Goal: Information Seeking & Learning: Learn about a topic

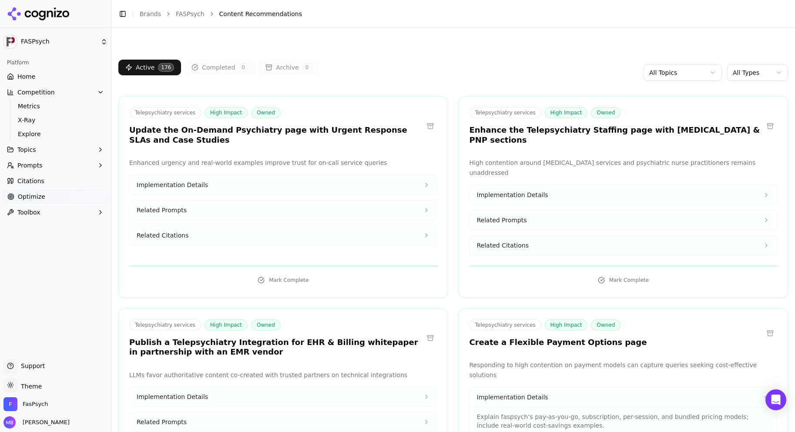
scroll to position [3683, 0]
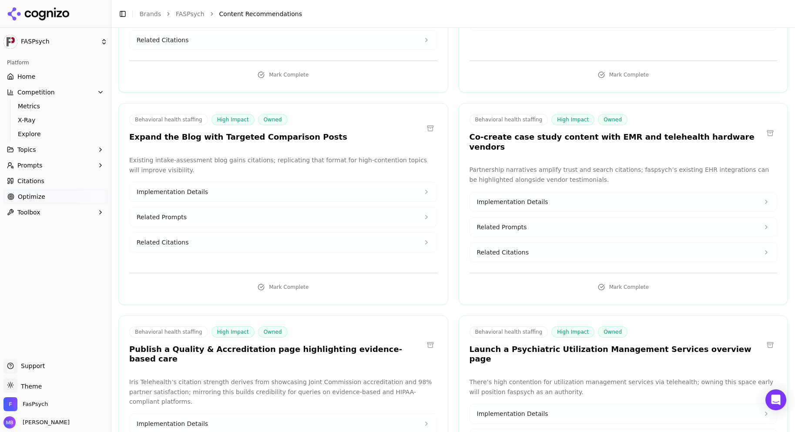
click at [154, 213] on span "Related Prompts" at bounding box center [162, 217] width 50 height 9
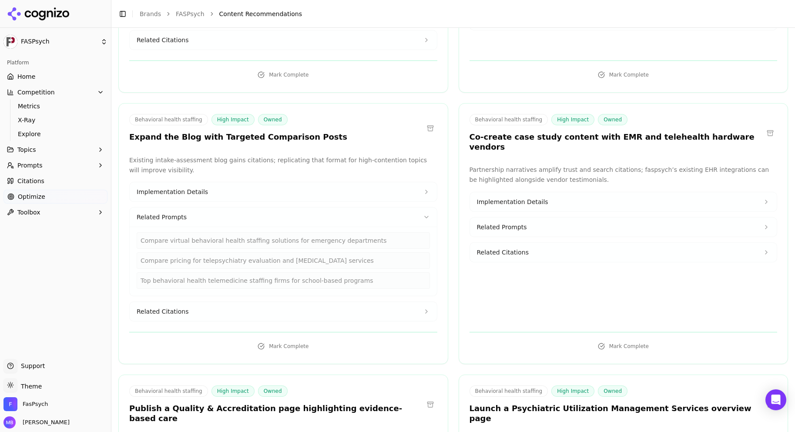
click at [169, 188] on span "Implementation Details" at bounding box center [172, 192] width 71 height 9
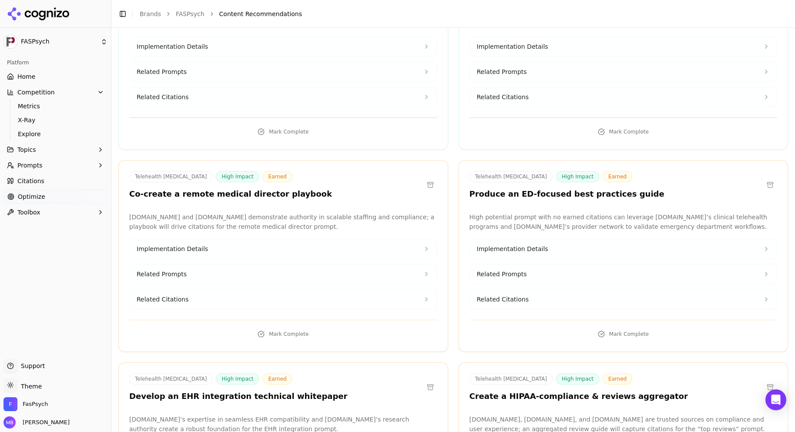
scroll to position [4582, 0]
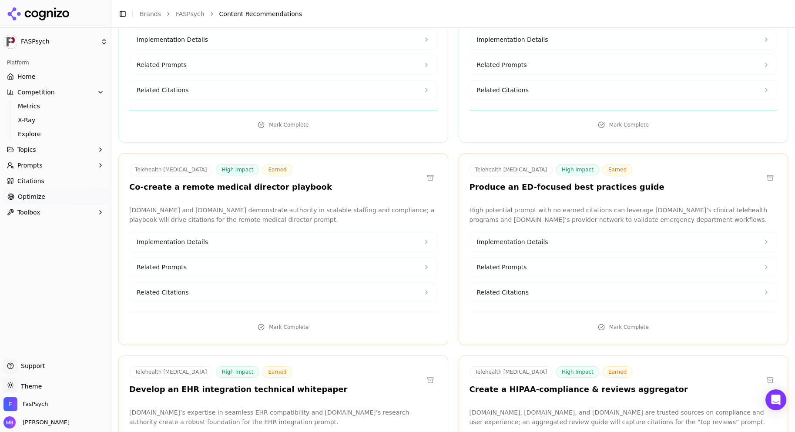
click at [145, 232] on button "Implementation Details" at bounding box center [283, 241] width 307 height 19
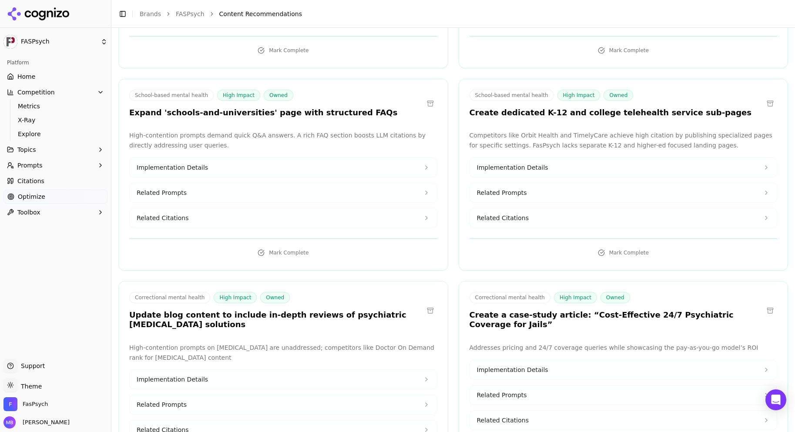
scroll to position [6807, 0]
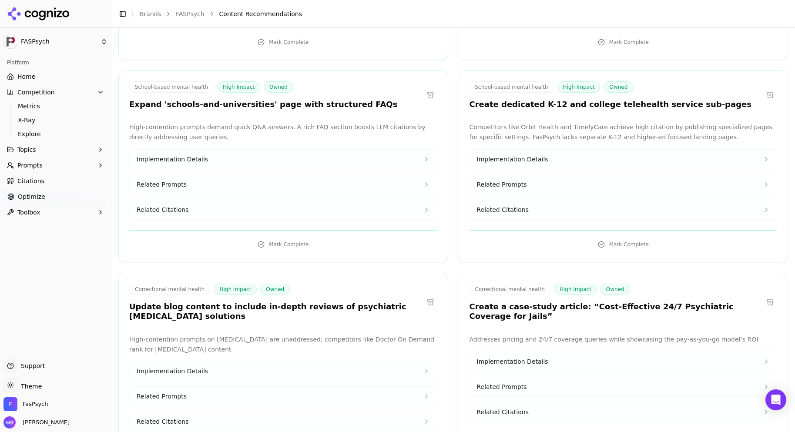
click at [506, 357] on span "Implementation Details" at bounding box center [512, 361] width 71 height 9
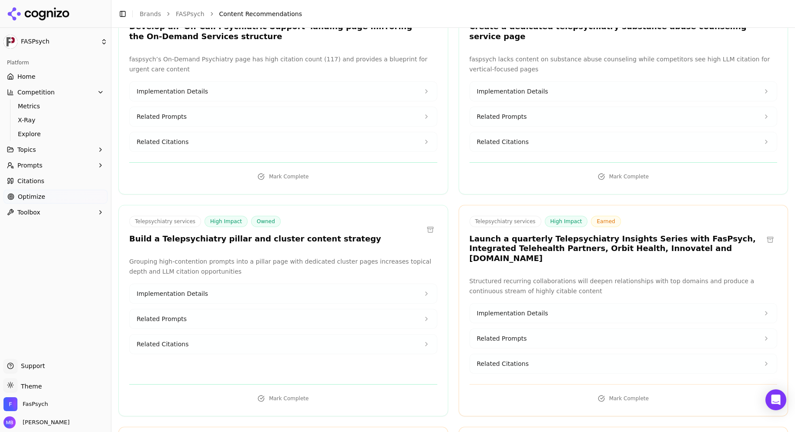
scroll to position [1414, 0]
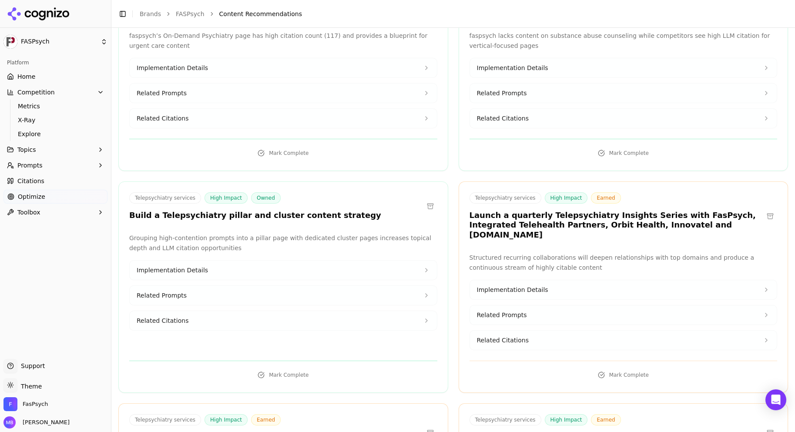
click at [526, 286] on span "Implementation Details" at bounding box center [512, 290] width 71 height 9
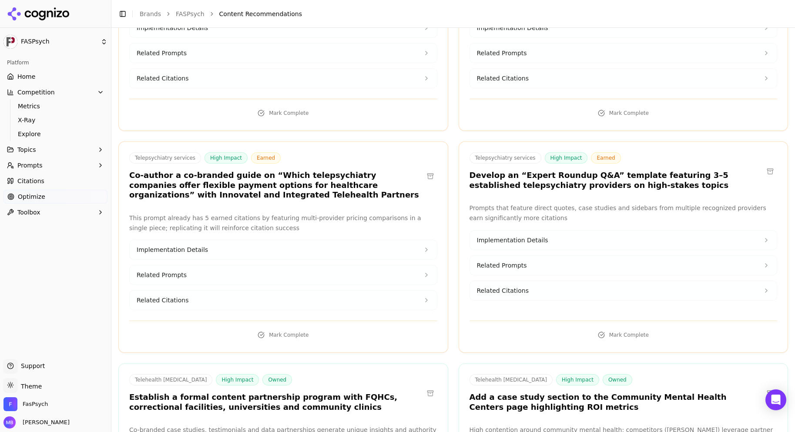
scroll to position [2365, 0]
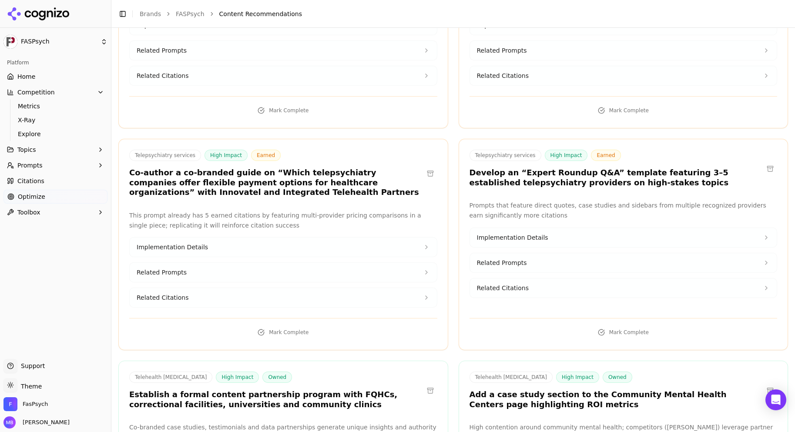
click at [525, 233] on span "Implementation Details" at bounding box center [512, 237] width 71 height 9
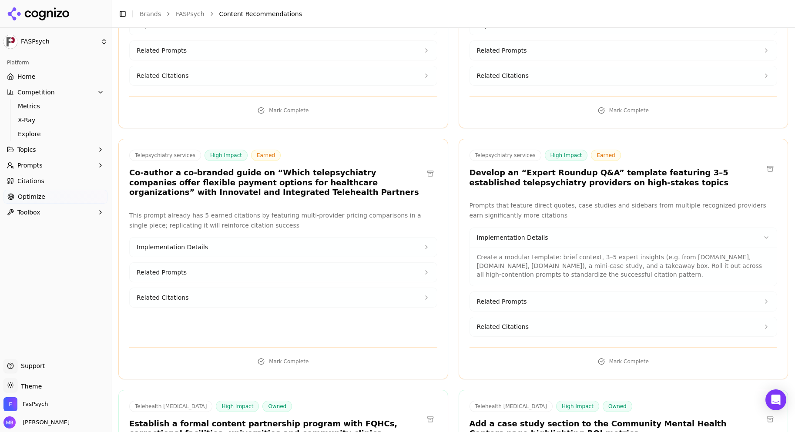
click at [512, 297] on span "Related Prompts" at bounding box center [502, 301] width 50 height 9
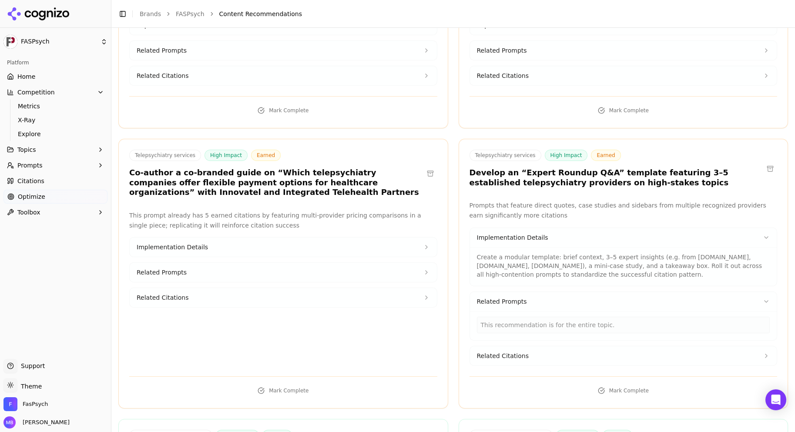
click at [503, 352] on span "Related Citations" at bounding box center [503, 356] width 52 height 9
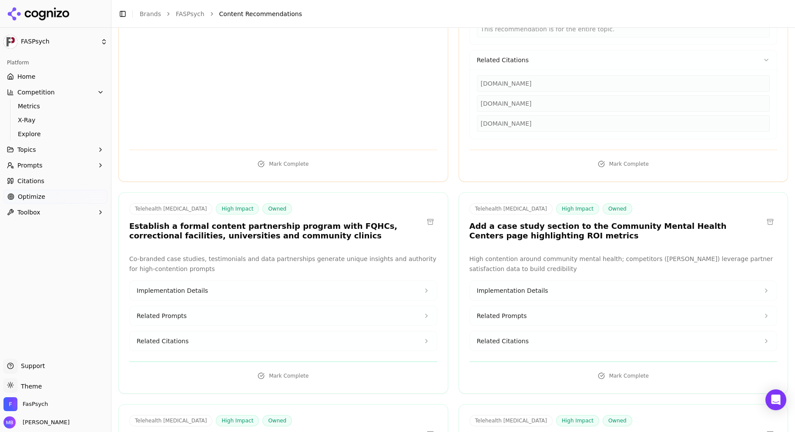
scroll to position [2678, 0]
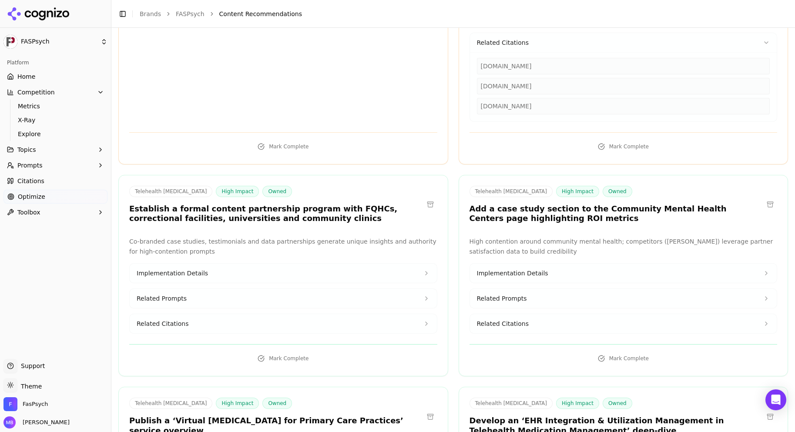
click at [420, 264] on button "Implementation Details" at bounding box center [283, 273] width 307 height 19
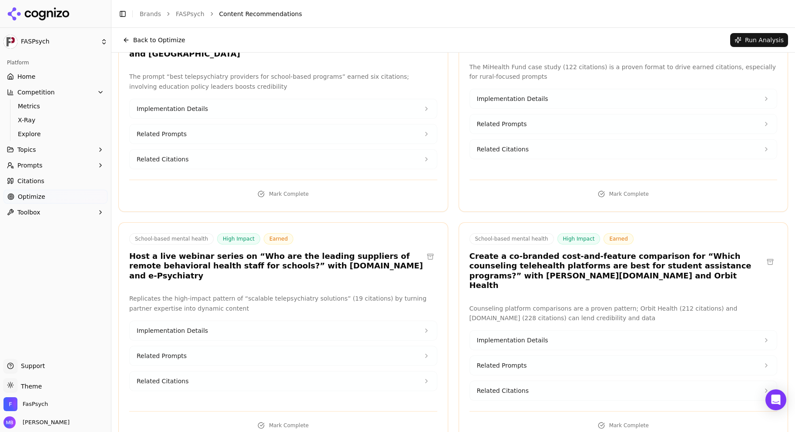
scroll to position [17212, 0]
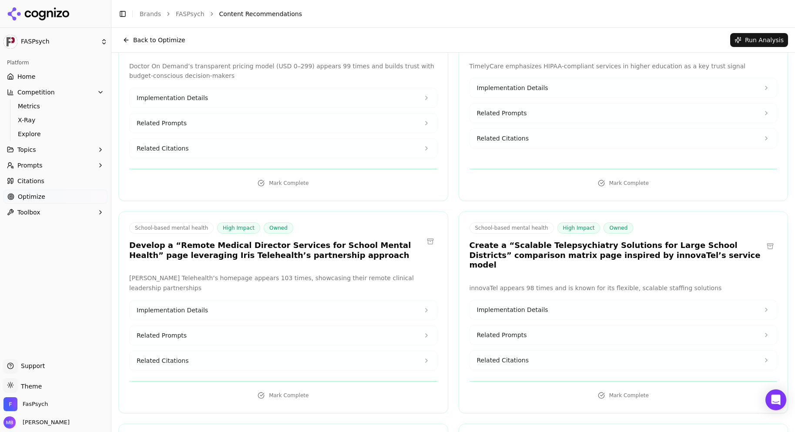
scroll to position [15920, 0]
